Goal: Information Seeking & Learning: Find specific fact

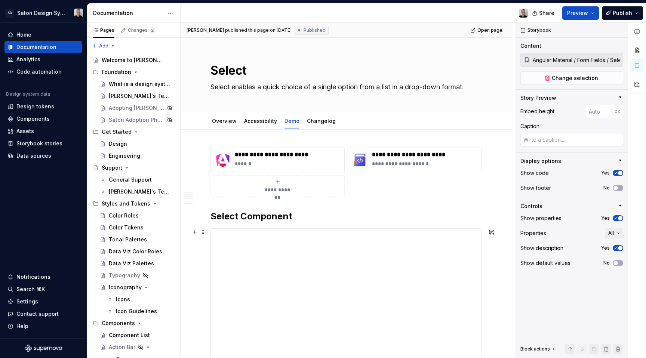
scroll to position [1978, 0]
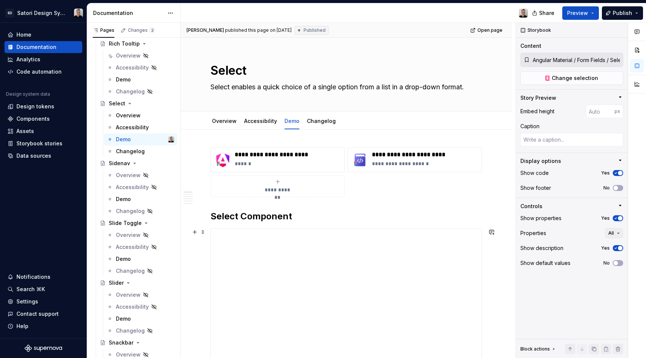
type textarea "*"
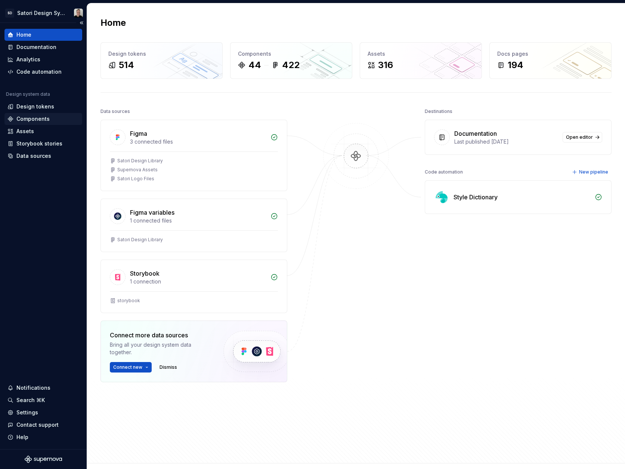
click at [27, 118] on div "Components" at bounding box center [32, 118] width 33 height 7
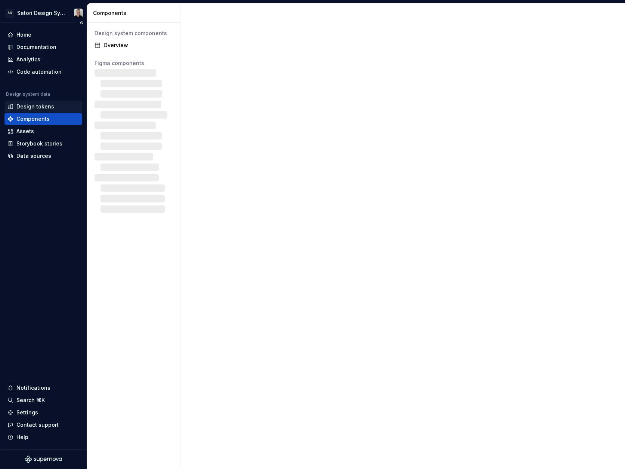
click at [28, 106] on div "Design tokens" at bounding box center [35, 106] width 38 height 7
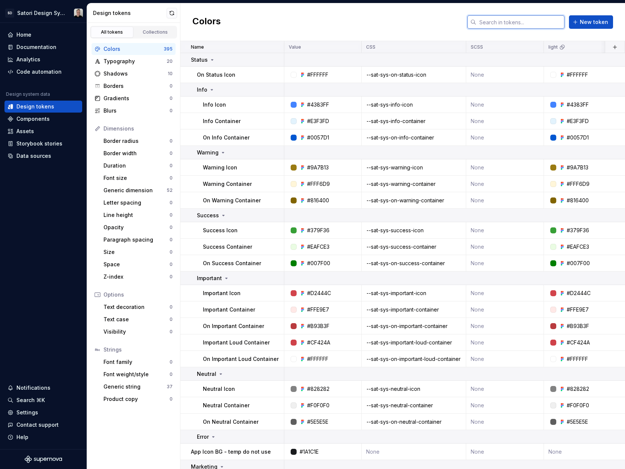
click at [504, 27] on input "text" at bounding box center [520, 21] width 88 height 13
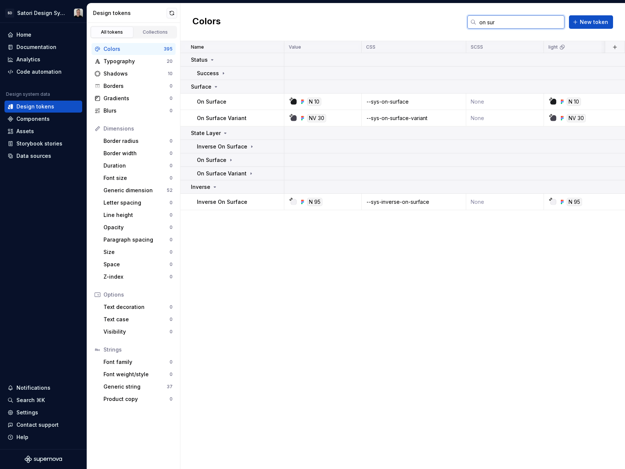
type input "on surf"
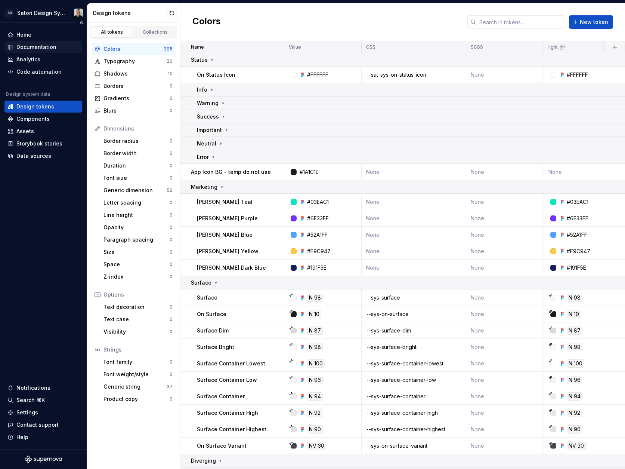
click at [26, 46] on div "Documentation" at bounding box center [36, 46] width 40 height 7
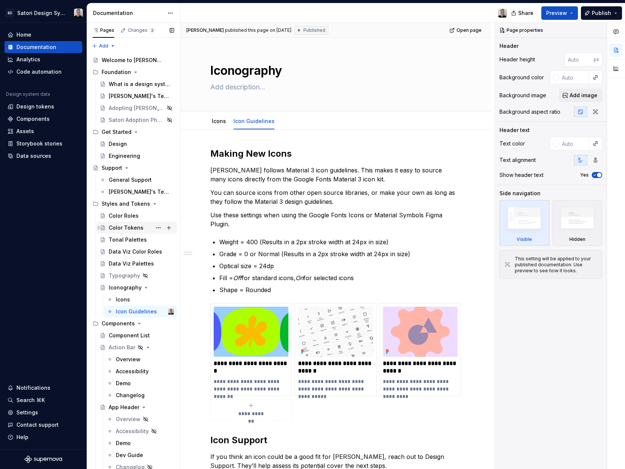
click at [117, 225] on div "Color Tokens" at bounding box center [126, 227] width 35 height 7
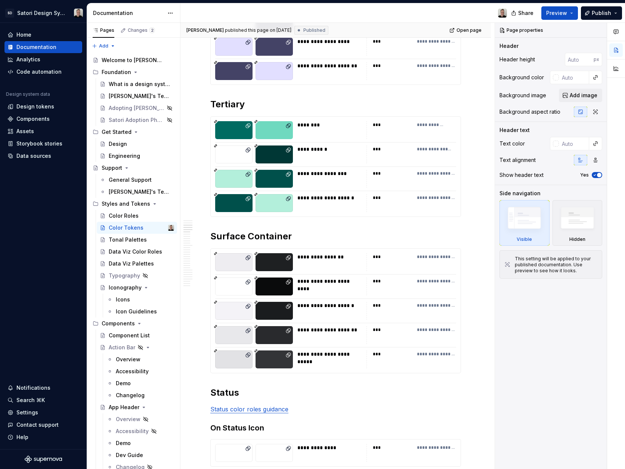
scroll to position [377, 0]
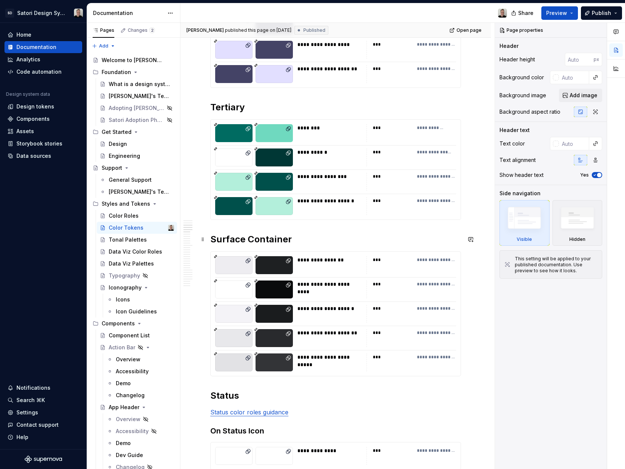
click at [212, 240] on h2 "Surface Container" at bounding box center [335, 239] width 251 height 12
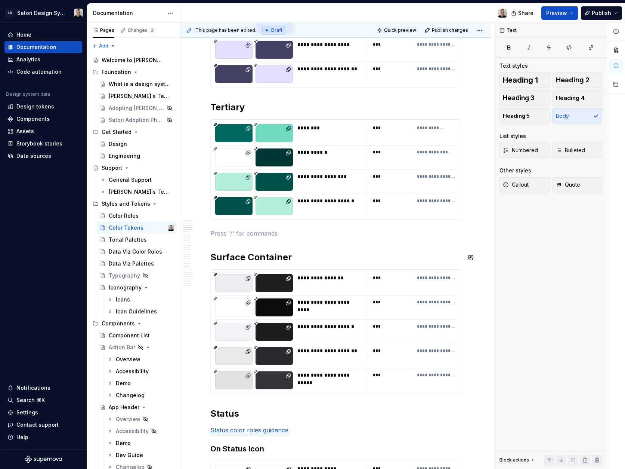
type textarea "*"
click at [581, 78] on span "Heading 2" at bounding box center [573, 79] width 34 height 7
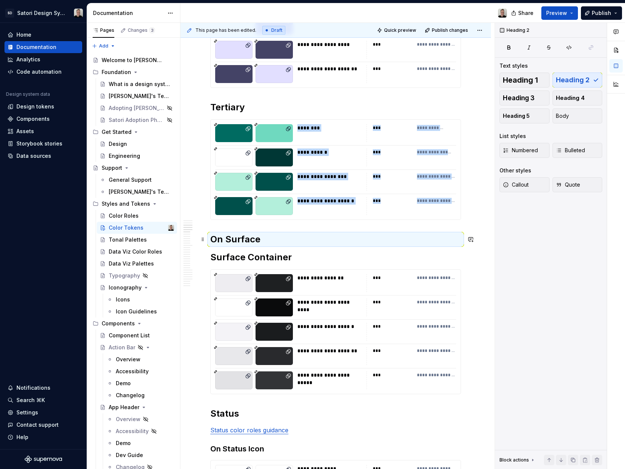
click at [272, 237] on h2 "On Surface" at bounding box center [335, 239] width 251 height 12
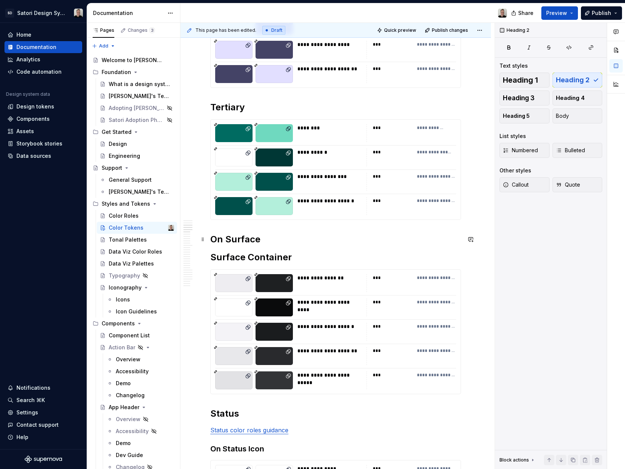
click at [266, 241] on h2 "On Surface" at bounding box center [335, 239] width 251 height 12
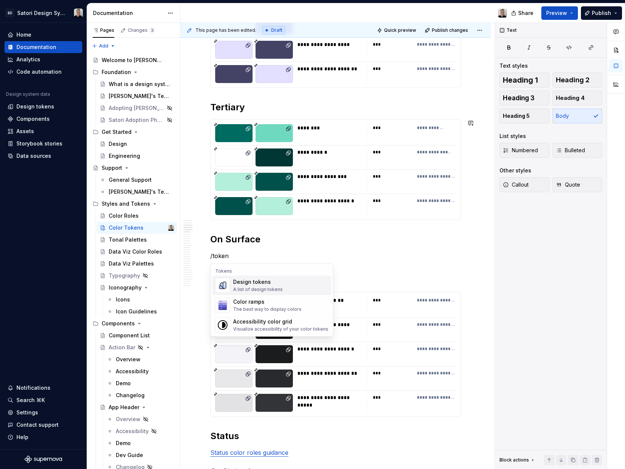
click at [299, 285] on div "Design tokens A list of design tokens" at bounding box center [280, 285] width 95 height 15
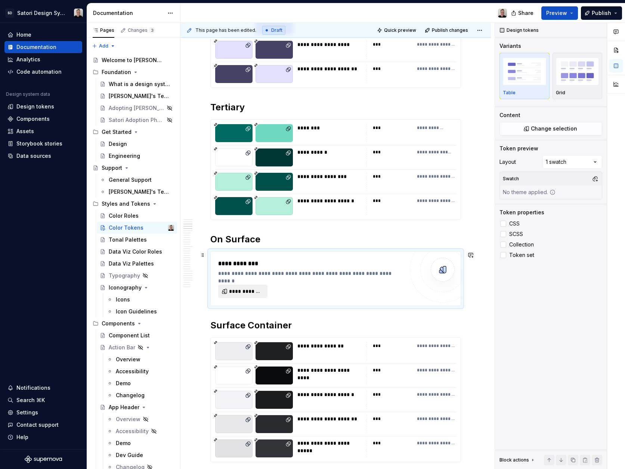
click at [258, 291] on span "**********" at bounding box center [246, 290] width 34 height 7
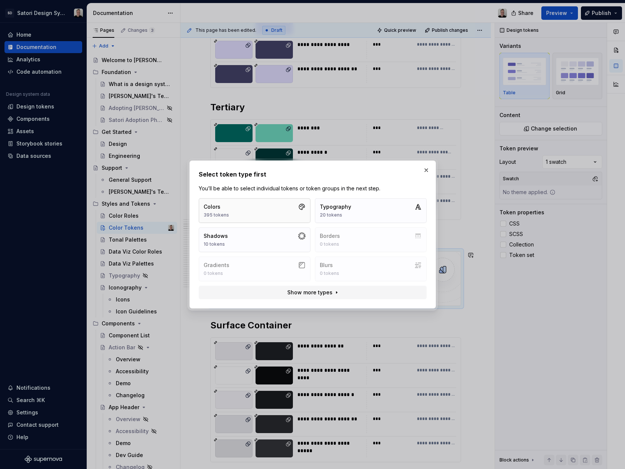
click at [268, 210] on button "Colors 395 tokens" at bounding box center [255, 210] width 112 height 25
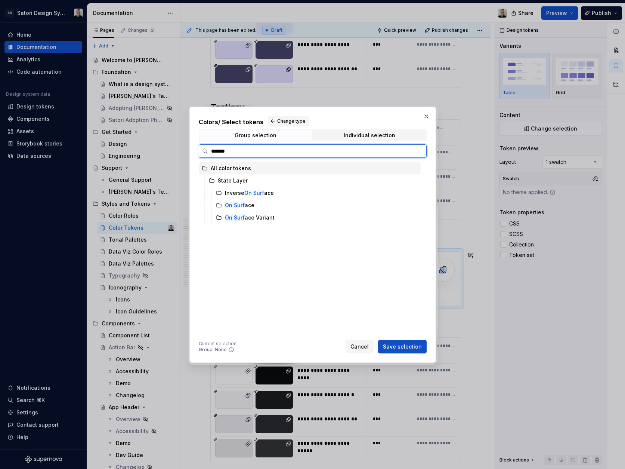
type input "********"
click at [253, 207] on div "On Surfa ce" at bounding box center [240, 204] width 30 height 7
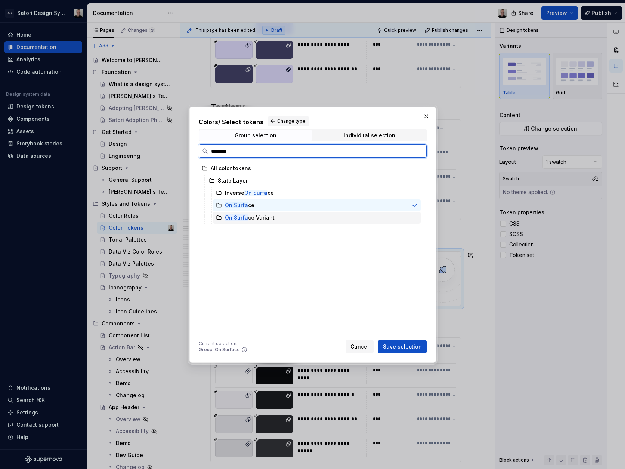
click at [235, 217] on mark "On Surfa" at bounding box center [236, 217] width 23 height 6
click at [234, 210] on div "On Surfa ce" at bounding box center [317, 205] width 208 height 12
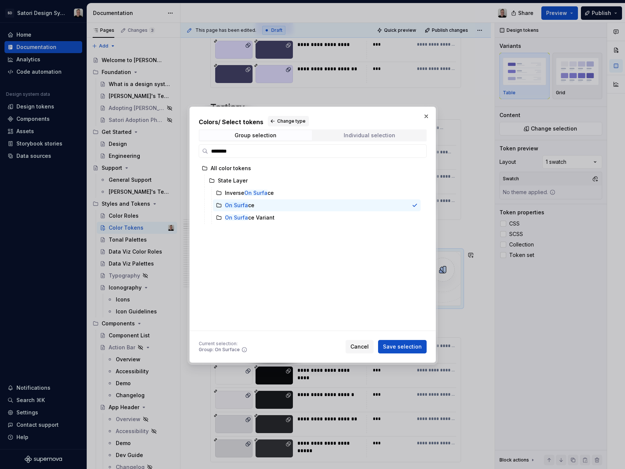
click at [359, 138] on div "Individual selection" at bounding box center [370, 135] width 52 height 6
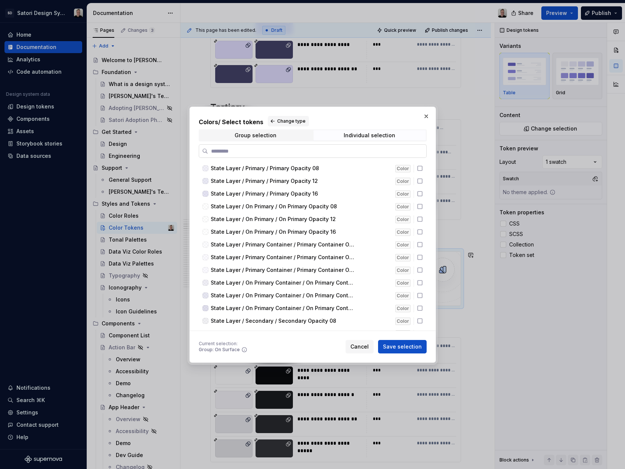
click at [254, 145] on label at bounding box center [313, 150] width 228 height 13
click at [254, 147] on input "search" at bounding box center [317, 150] width 218 height 7
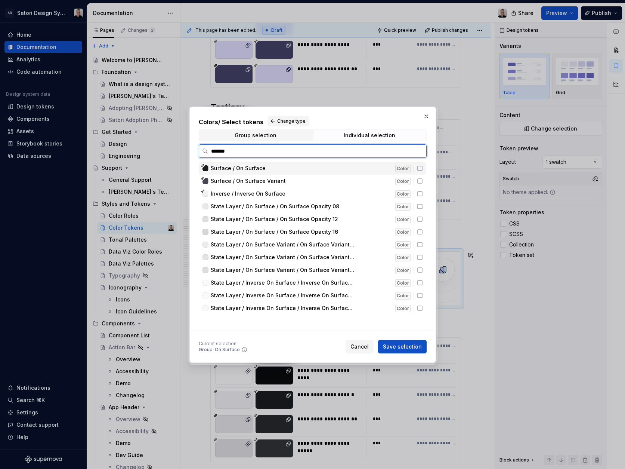
type input "********"
click at [419, 168] on icon at bounding box center [420, 168] width 6 height 6
click at [420, 181] on icon at bounding box center [420, 181] width 6 height 6
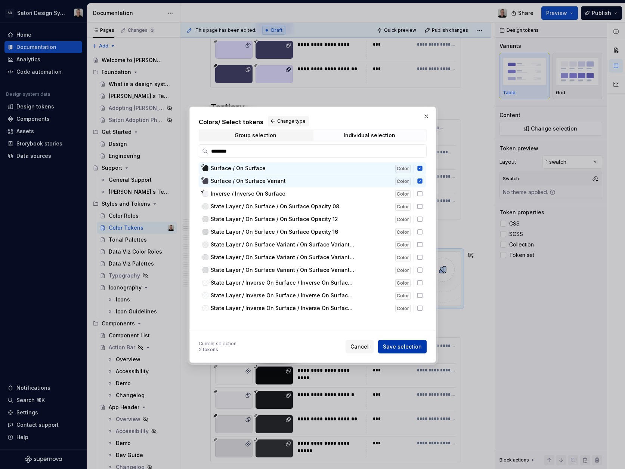
click at [402, 343] on span "Save selection" at bounding box center [402, 346] width 39 height 7
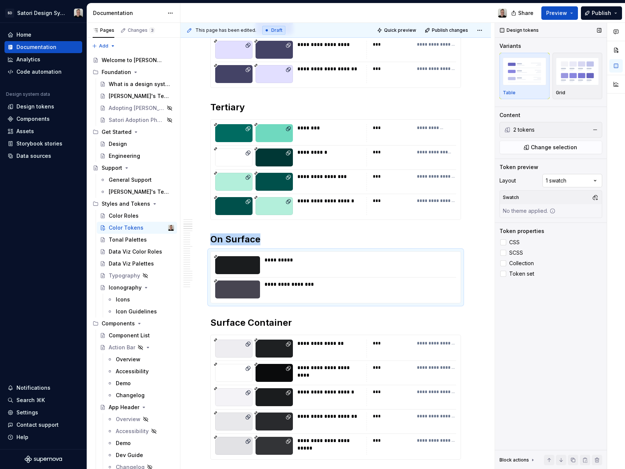
click at [558, 182] on div "Comments Open comments No comments yet Select ‘Comment’ from the block context …" at bounding box center [560, 246] width 130 height 446
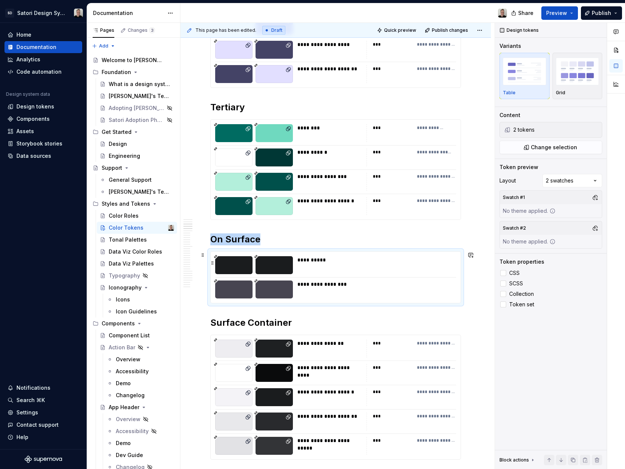
click at [236, 271] on div at bounding box center [233, 265] width 37 height 18
click at [536, 210] on div "No theme applied." at bounding box center [529, 210] width 59 height 13
click at [539, 215] on div "No theme applied." at bounding box center [529, 210] width 59 height 13
click at [565, 211] on div "Swatch #1 No theme applied." at bounding box center [551, 204] width 103 height 28
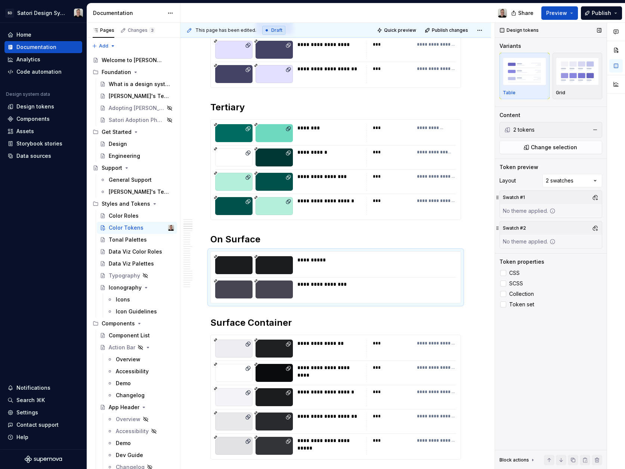
click at [552, 211] on icon at bounding box center [553, 211] width 6 height 6
click at [356, 263] on div "**********" at bounding box center [374, 259] width 154 height 7
click at [354, 348] on div "**********" at bounding box center [329, 348] width 65 height 18
click at [337, 283] on div "**********" at bounding box center [374, 283] width 154 height 7
click at [529, 210] on div "No theme applied." at bounding box center [529, 210] width 59 height 13
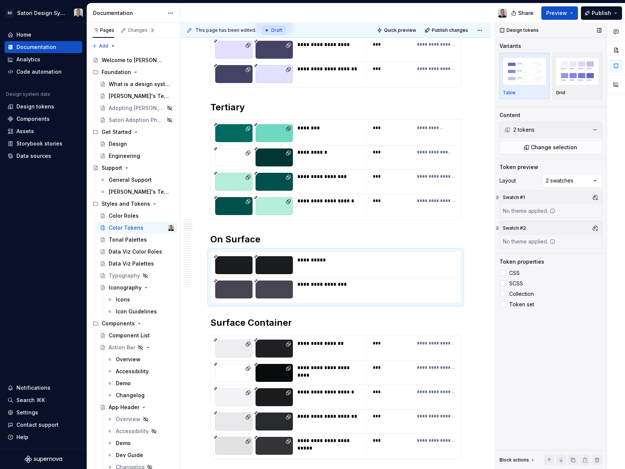
click at [547, 210] on div "No theme applied." at bounding box center [529, 210] width 59 height 13
click at [551, 210] on icon at bounding box center [553, 211] width 6 height 6
click at [595, 197] on button "button" at bounding box center [595, 197] width 10 height 10
click at [535, 240] on div "light" at bounding box center [531, 237] width 12 height 7
click at [497, 241] on div "Comments Open comments No comments yet Select ‘Comment’ from the block context …" at bounding box center [560, 246] width 130 height 446
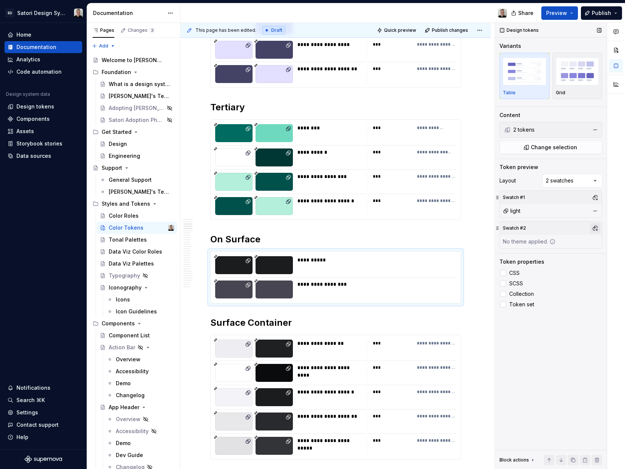
click at [596, 226] on button "button" at bounding box center [595, 228] width 10 height 10
click at [531, 279] on div "dark" at bounding box center [531, 280] width 12 height 7
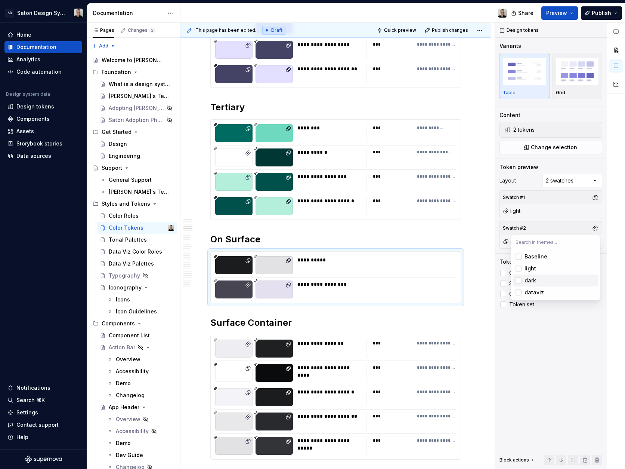
click at [479, 280] on html "SD Satori Design System Home Documentation Analytics Code automation Design sys…" at bounding box center [312, 234] width 625 height 469
click at [434, 266] on div "**********" at bounding box center [374, 265] width 154 height 18
click at [515, 274] on span "CSS" at bounding box center [514, 273] width 10 height 6
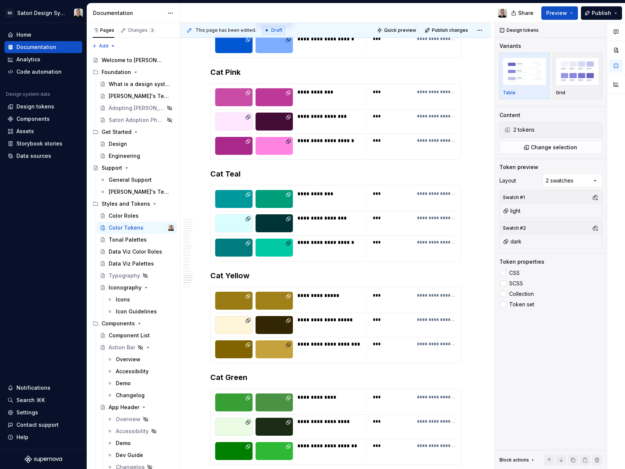
scroll to position [3218, 0]
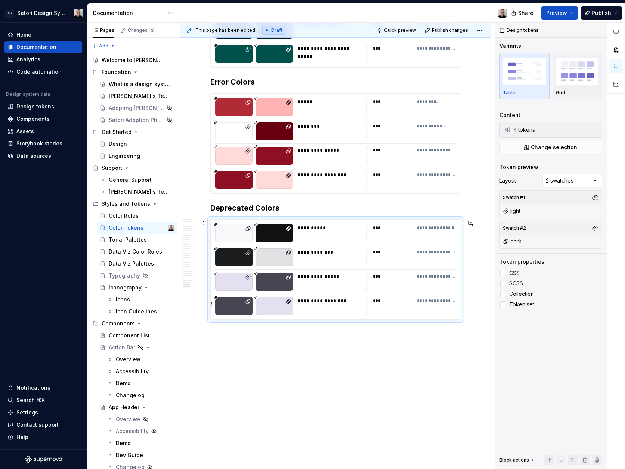
click at [318, 311] on div "**********" at bounding box center [329, 306] width 65 height 18
click at [546, 148] on span "Change selection" at bounding box center [554, 146] width 46 height 7
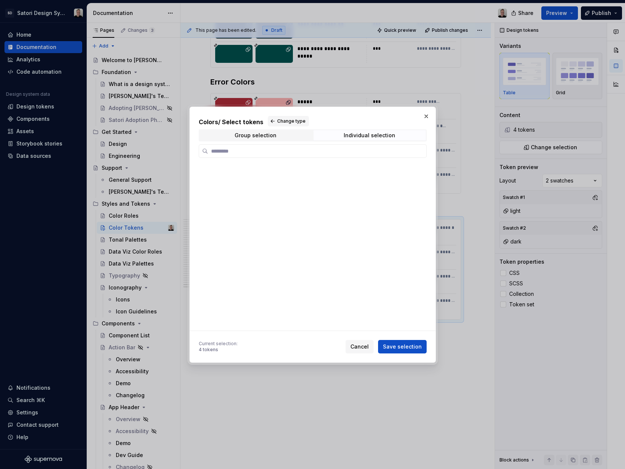
scroll to position [4459, 0]
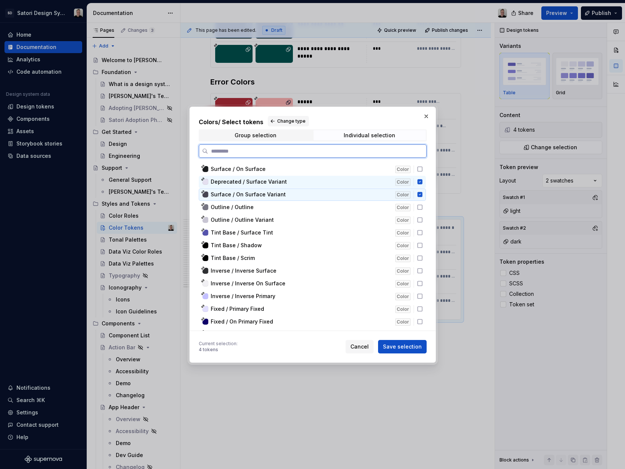
click at [420, 196] on icon at bounding box center [419, 194] width 5 height 5
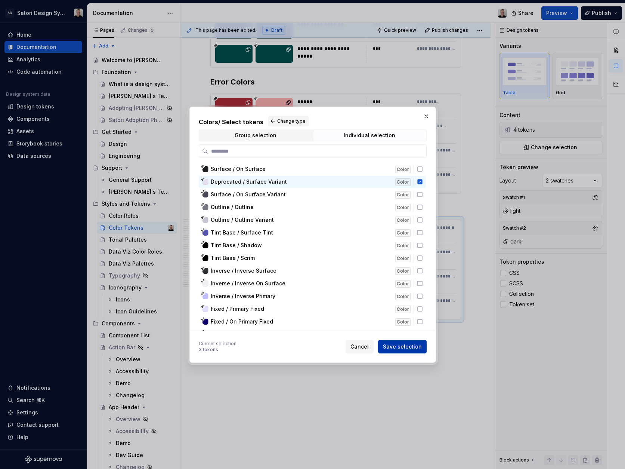
click at [409, 349] on span "Save selection" at bounding box center [402, 346] width 39 height 7
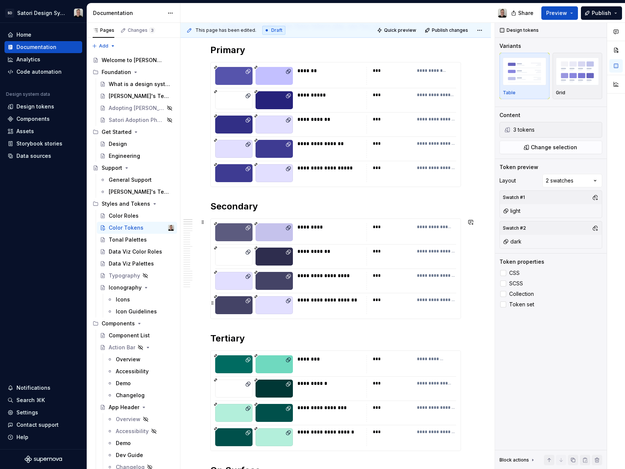
scroll to position [336, 0]
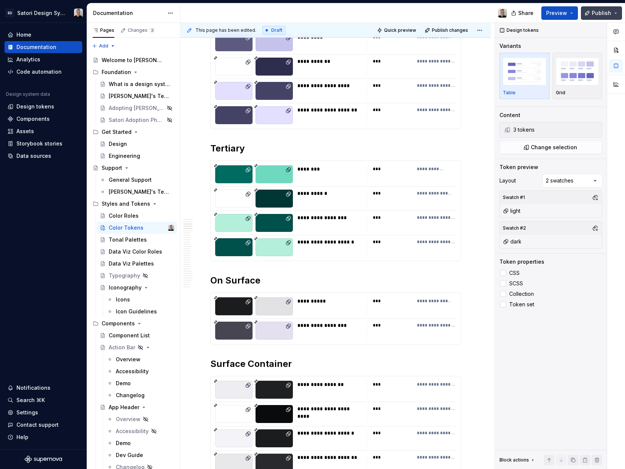
click at [594, 13] on span "Publish" at bounding box center [601, 12] width 19 height 7
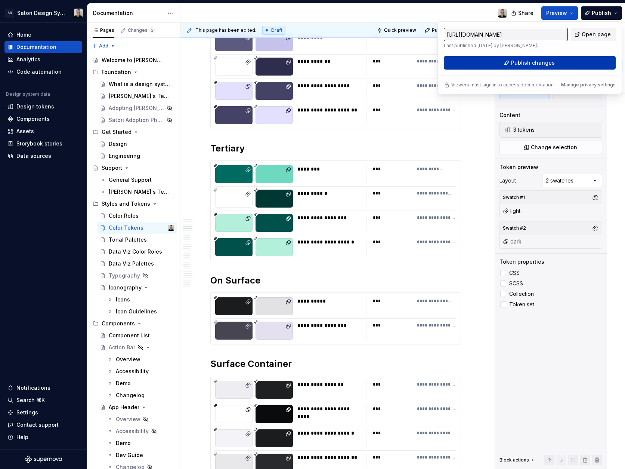
click at [512, 67] on button "Publish changes" at bounding box center [530, 62] width 172 height 13
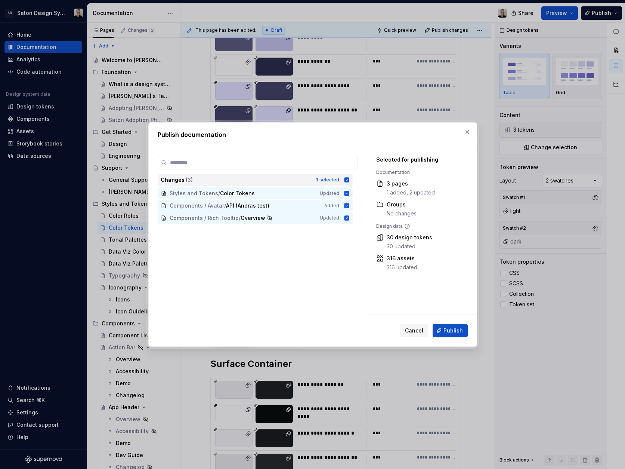
click at [347, 177] on icon at bounding box center [347, 180] width 6 height 6
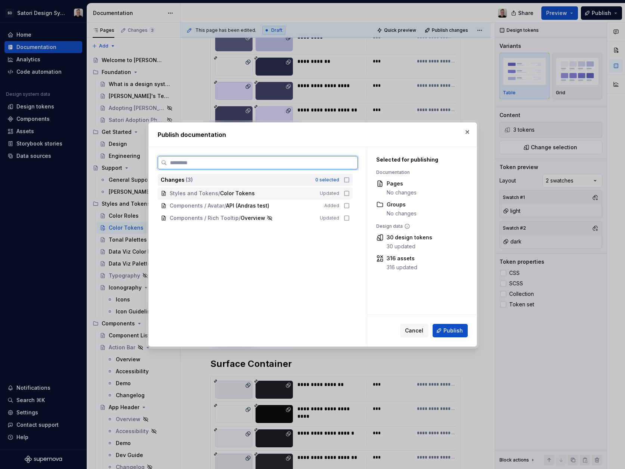
click at [346, 194] on icon at bounding box center [347, 193] width 6 height 6
click at [451, 330] on span "Publish" at bounding box center [453, 330] width 19 height 7
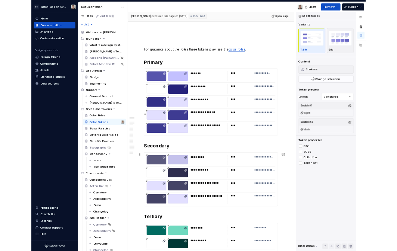
scroll to position [0, 0]
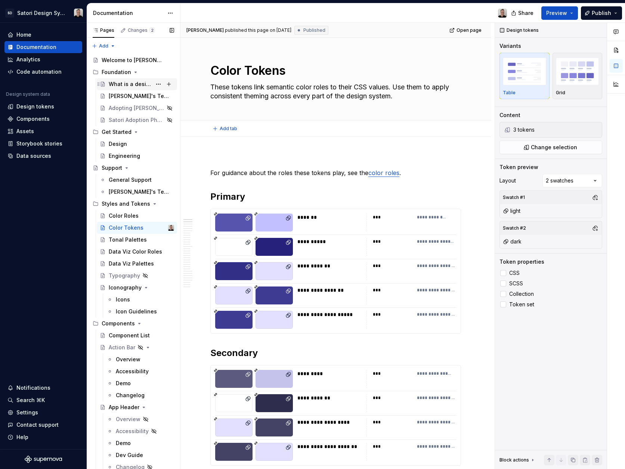
type textarea "*"
click at [35, 112] on div "Design tokens" at bounding box center [43, 107] width 78 height 12
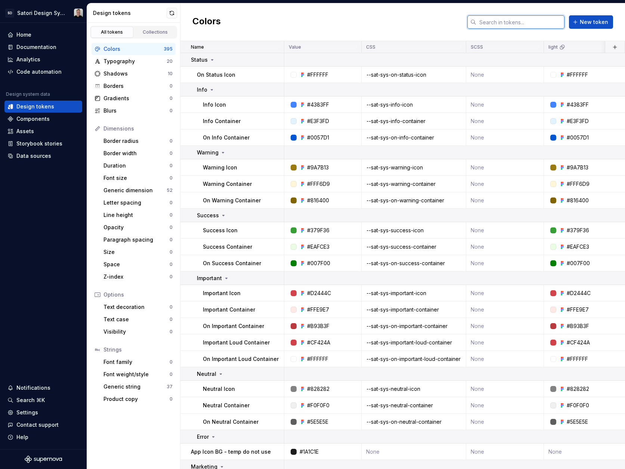
click at [519, 24] on input "text" at bounding box center [520, 21] width 88 height 13
paste input "#6b7280"
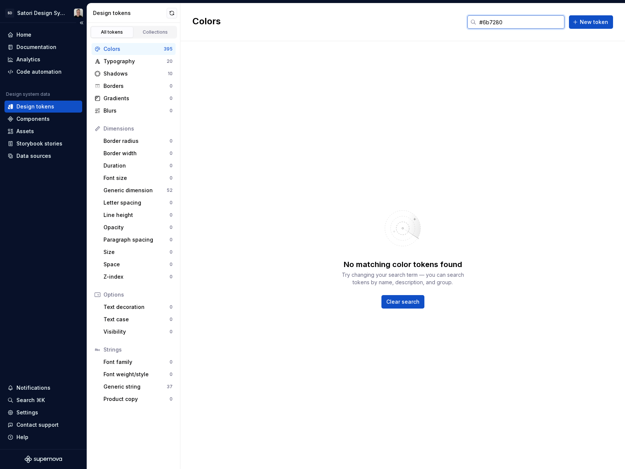
type input "#6b7280"
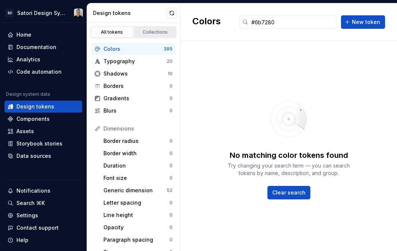
click at [139, 33] on div "Collections" at bounding box center [155, 32] width 37 height 6
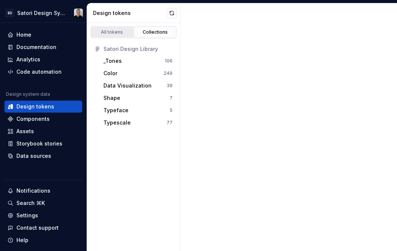
click at [111, 32] on div "All tokens" at bounding box center [111, 32] width 37 height 6
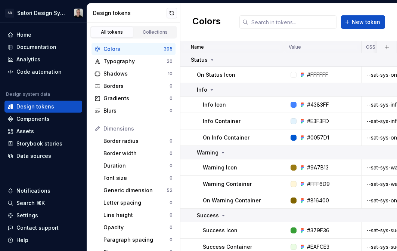
click at [129, 32] on link "All tokens" at bounding box center [112, 32] width 43 height 11
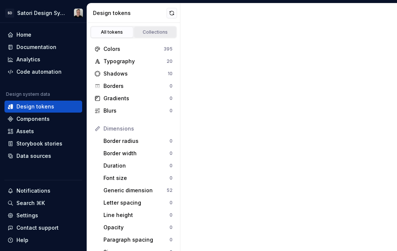
drag, startPoint x: 154, startPoint y: 32, endPoint x: 161, endPoint y: 32, distance: 7.9
click at [154, 32] on div "Collections" at bounding box center [155, 32] width 37 height 6
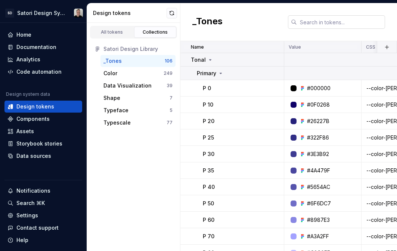
click at [322, 22] on input "text" at bounding box center [341, 21] width 88 height 13
paste input "#6b7280"
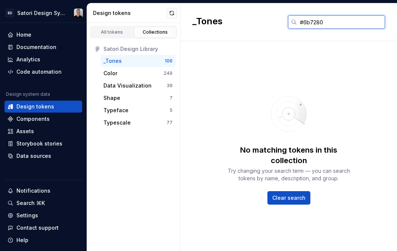
type input "#6b7280"
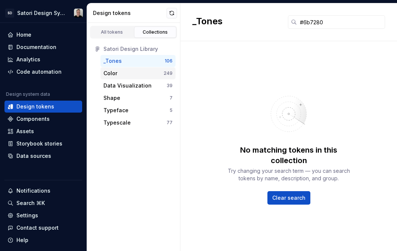
click at [118, 72] on div "Color" at bounding box center [134, 73] width 60 height 7
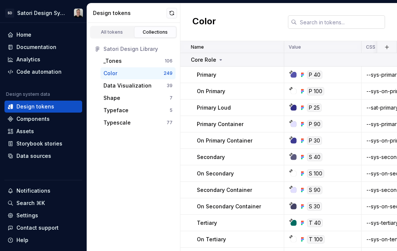
click at [325, 21] on input "text" at bounding box center [341, 21] width 88 height 13
click at [325, 22] on input "text" at bounding box center [341, 21] width 88 height 13
paste input "#6b7280"
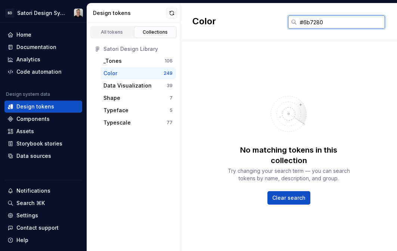
type input "#6b7280"
